Goal: Task Accomplishment & Management: Manage account settings

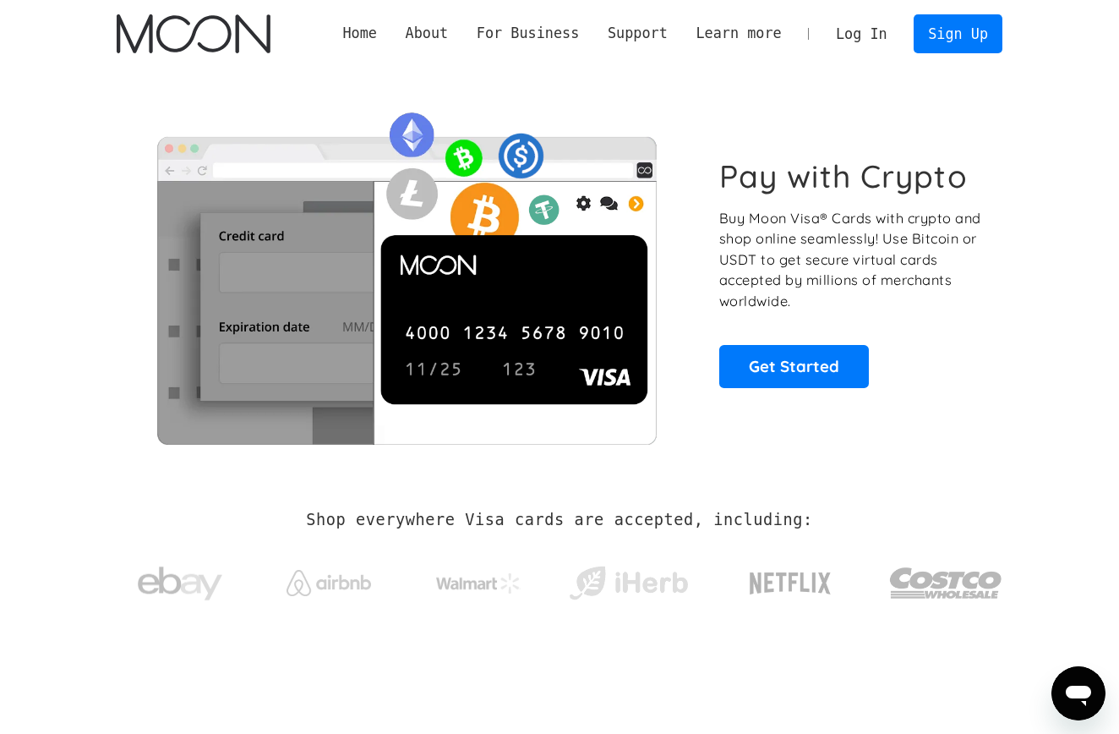
click at [872, 29] on link "Log In" at bounding box center [861, 33] width 79 height 37
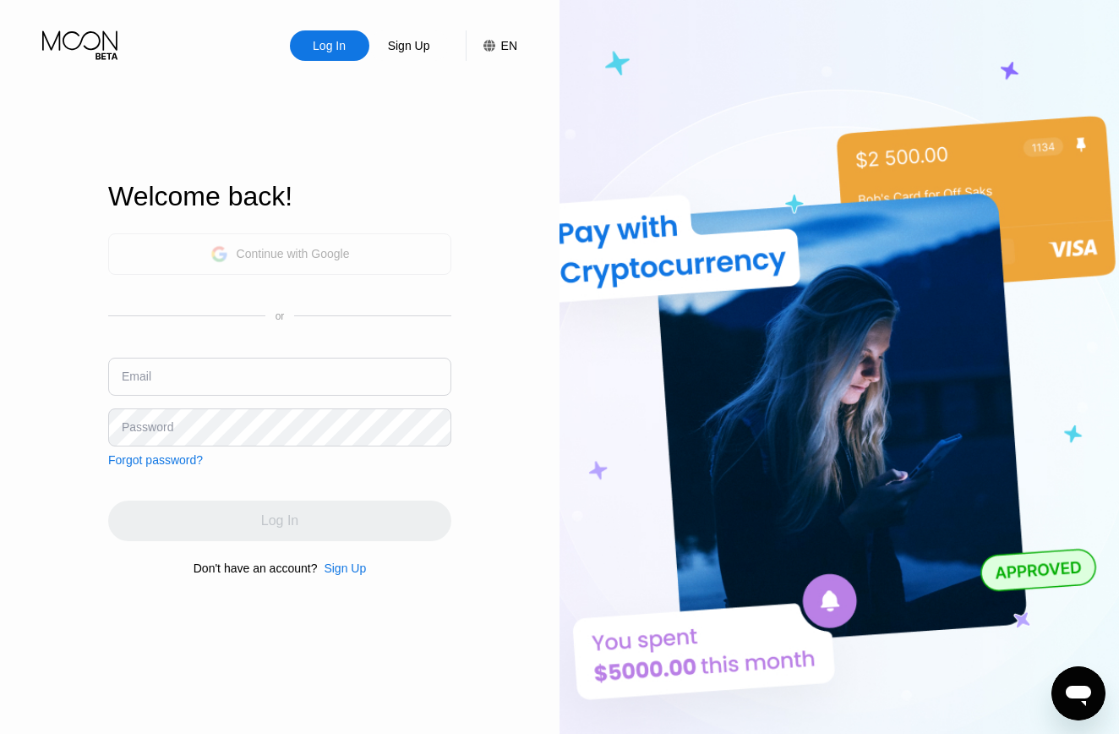
click at [322, 247] on div "Continue with Google" at bounding box center [293, 254] width 113 height 14
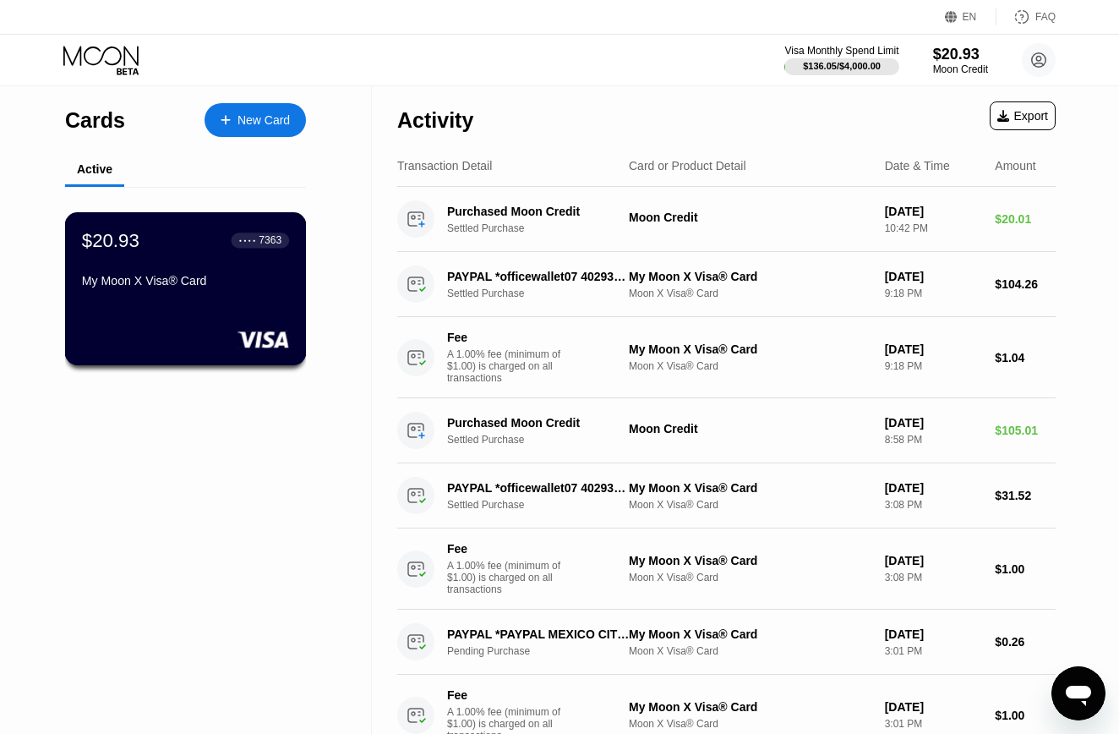
click at [198, 275] on div "My Moon X Visa® Card" at bounding box center [185, 281] width 207 height 14
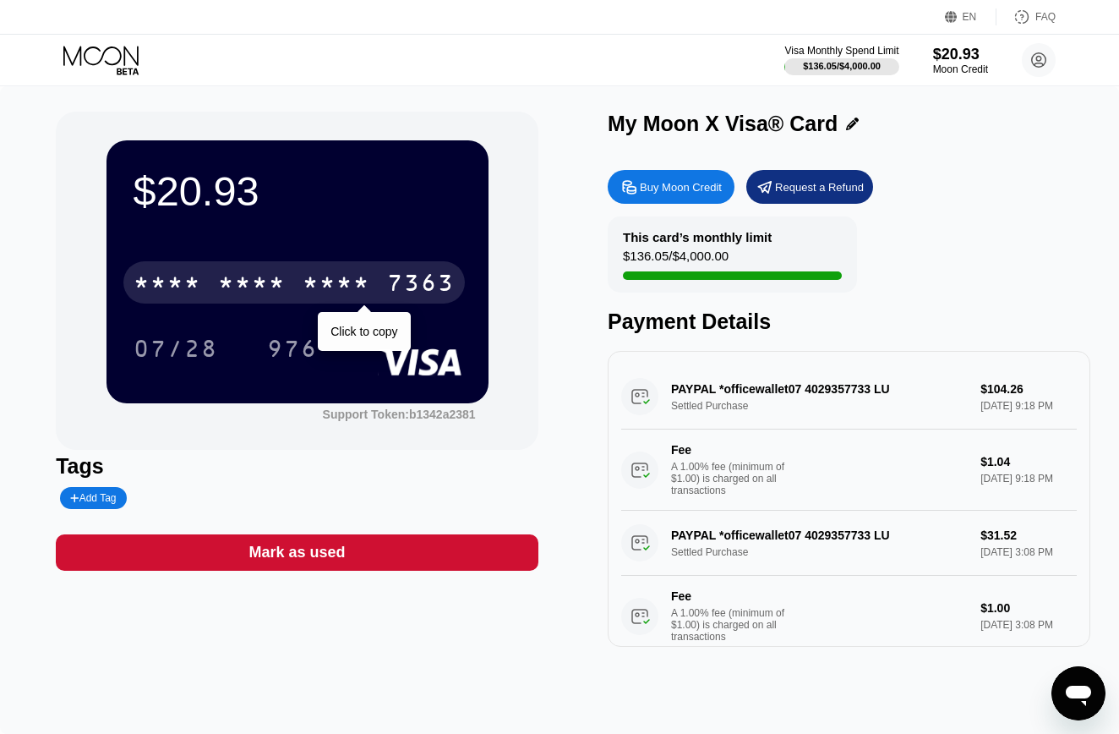
click at [336, 276] on div "* * * *" at bounding box center [337, 284] width 68 height 27
